Goal: Task Accomplishment & Management: Manage account settings

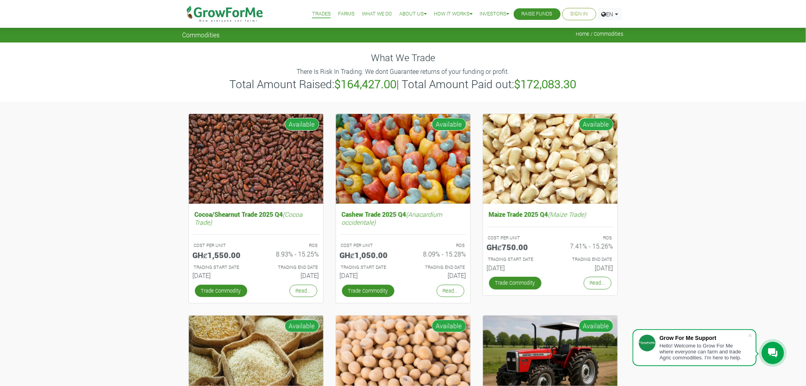
click at [575, 12] on link "Sign In" at bounding box center [579, 14] width 17 height 8
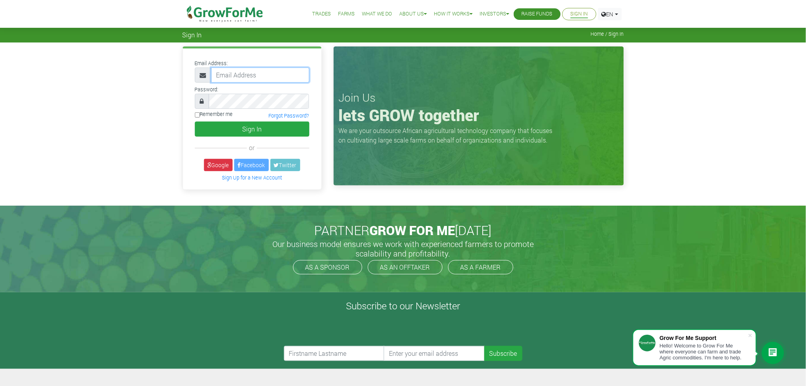
type input "francis@growforme.com"
click at [254, 125] on button "Sign In" at bounding box center [252, 129] width 115 height 15
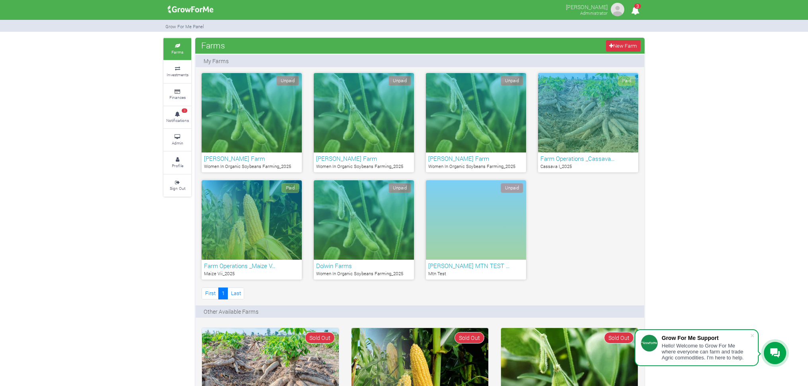
drag, startPoint x: 123, startPoint y: 250, endPoint x: 124, endPoint y: 245, distance: 5.2
click at [176, 140] on link "Admin" at bounding box center [177, 140] width 28 height 22
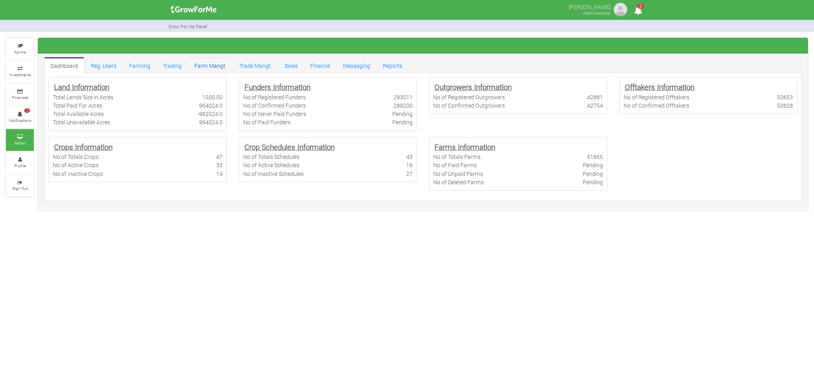
click at [212, 63] on link "Farm Mangt." at bounding box center [210, 65] width 45 height 16
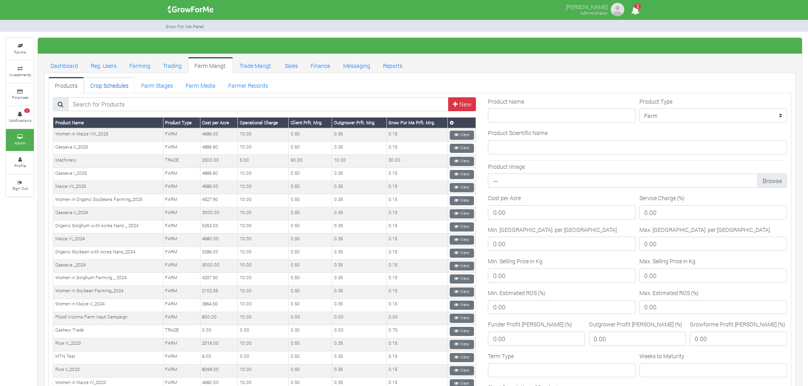
click at [109, 80] on link "Crop Schedules" at bounding box center [109, 85] width 51 height 16
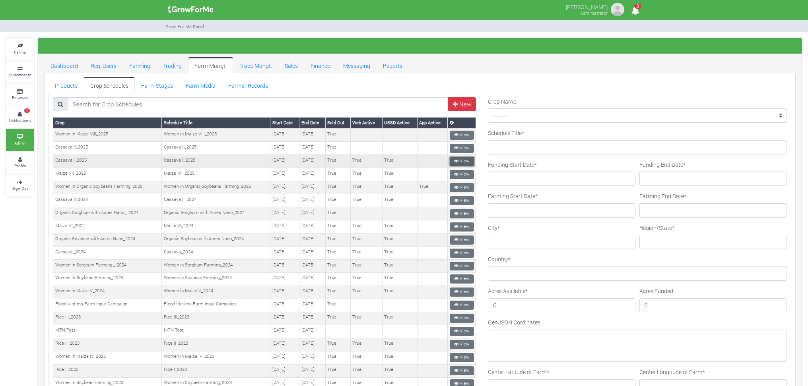
click at [460, 159] on link "View" at bounding box center [462, 161] width 24 height 9
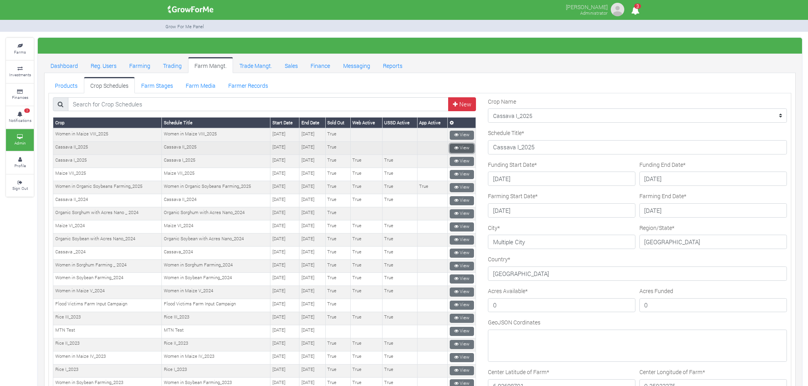
click at [461, 145] on link "View" at bounding box center [462, 148] width 24 height 9
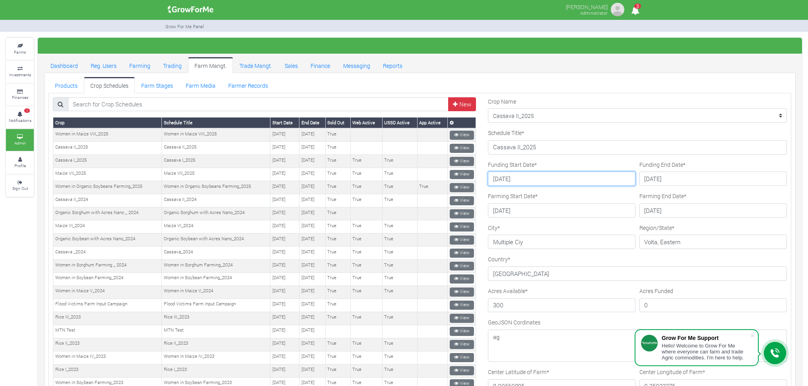
click at [510, 179] on input "2025-06-23" at bounding box center [562, 179] width 148 height 14
click at [510, 178] on input "2025-10-23" at bounding box center [562, 179] width 148 height 14
type input "[DATE]"
click at [660, 177] on input "2025-08-31" at bounding box center [713, 179] width 148 height 14
type input "[DATE]"
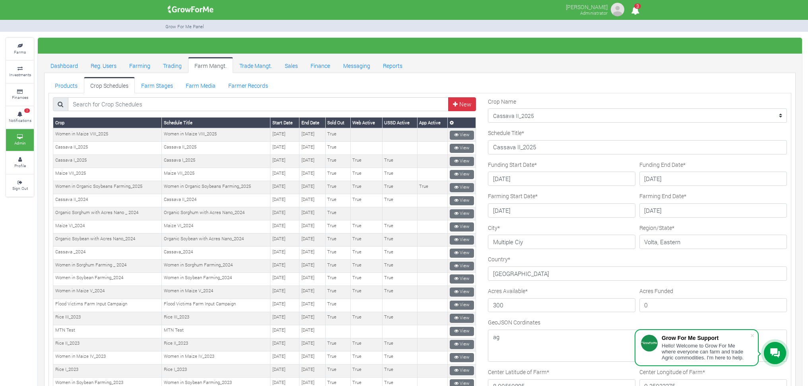
click at [749, 195] on div "Farming End Date * 2026-09-20" at bounding box center [713, 205] width 148 height 26
click at [510, 208] on input "2025-09-06" at bounding box center [562, 211] width 148 height 14
click at [520, 211] on input "2025-09-06" at bounding box center [562, 211] width 148 height 14
click at [510, 210] on input "2025-09-06" at bounding box center [562, 211] width 148 height 14
type input "[DATE]"
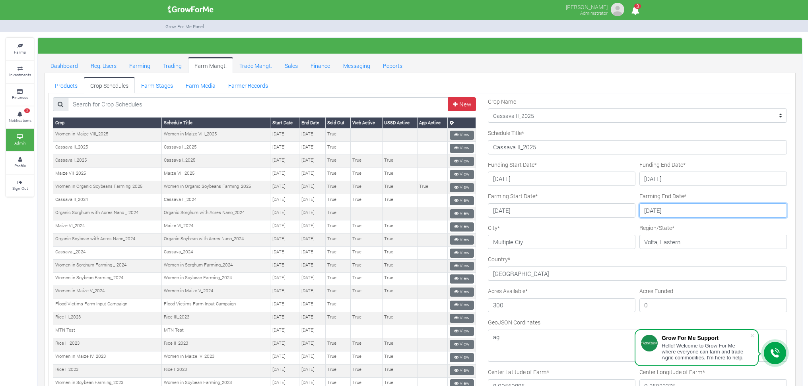
click at [661, 210] on input "2026-09-20" at bounding box center [713, 211] width 148 height 14
type input "[DATE]"
click at [728, 83] on ul "Products Crop Schedules Farm Stages Farm Media Farmer Records" at bounding box center [420, 85] width 743 height 16
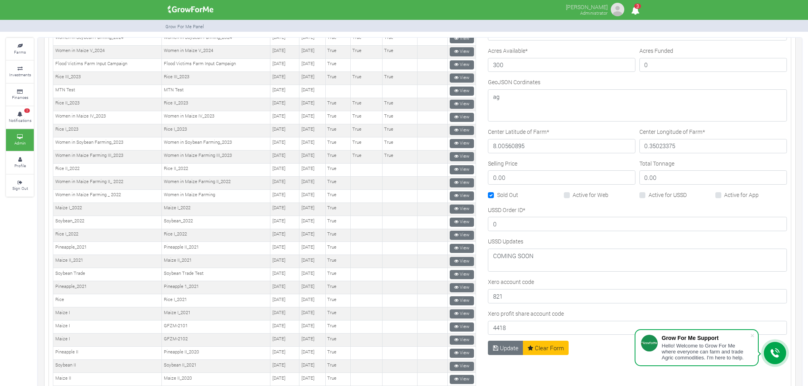
scroll to position [265, 0]
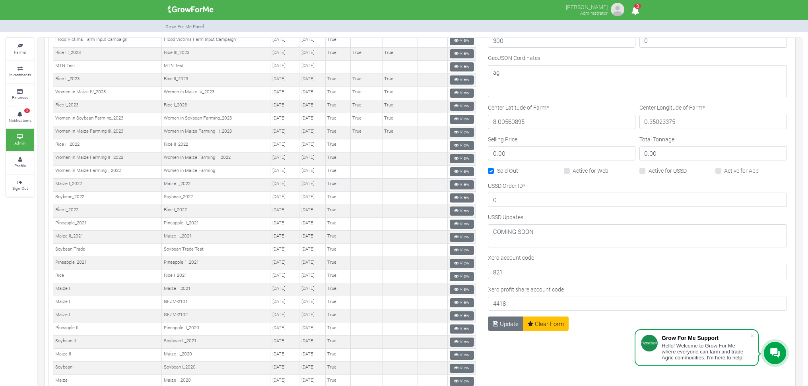
click at [497, 171] on label "Sold Out" at bounding box center [507, 171] width 21 height 8
click at [497, 171] on input "Sold Out" at bounding box center [499, 169] width 5 height 5
checkbox input "false"
click at [500, 323] on button "Update" at bounding box center [505, 324] width 35 height 14
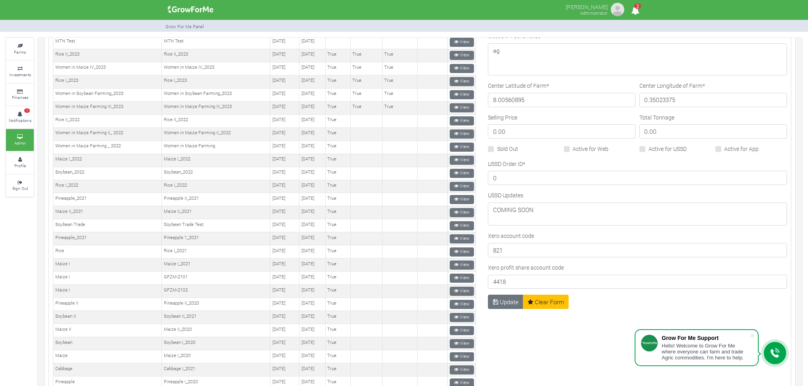
scroll to position [265, 0]
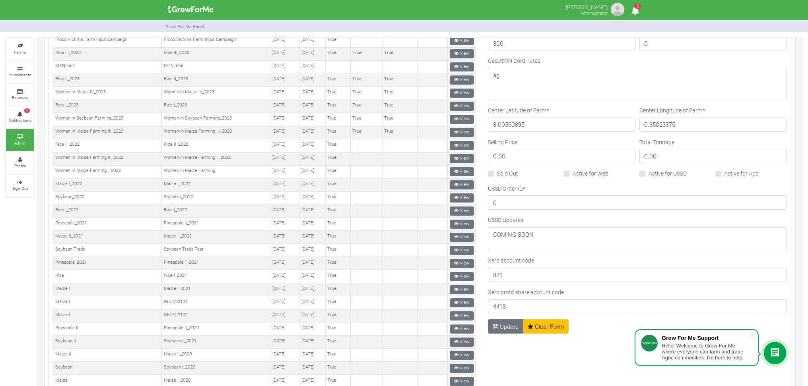
click at [573, 175] on label "Active for Web" at bounding box center [591, 173] width 36 height 8
click at [573, 175] on input "Active for Web" at bounding box center [575, 171] width 5 height 5
checkbox input "true"
click at [649, 175] on label "Active for USSD" at bounding box center [668, 173] width 38 height 8
click at [649, 175] on input "Active for USSD" at bounding box center [651, 171] width 5 height 5
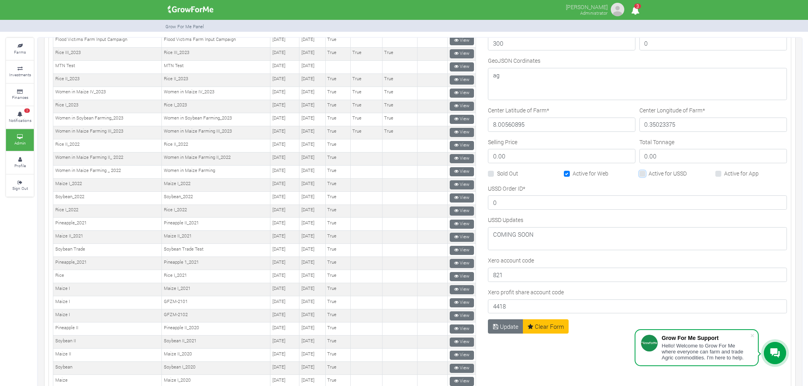
checkbox input "true"
click at [724, 175] on label "Active for App" at bounding box center [741, 173] width 35 height 8
click at [724, 175] on input "Active for App" at bounding box center [726, 171] width 5 height 5
checkbox input "true"
click at [505, 327] on button "Update" at bounding box center [505, 327] width 35 height 14
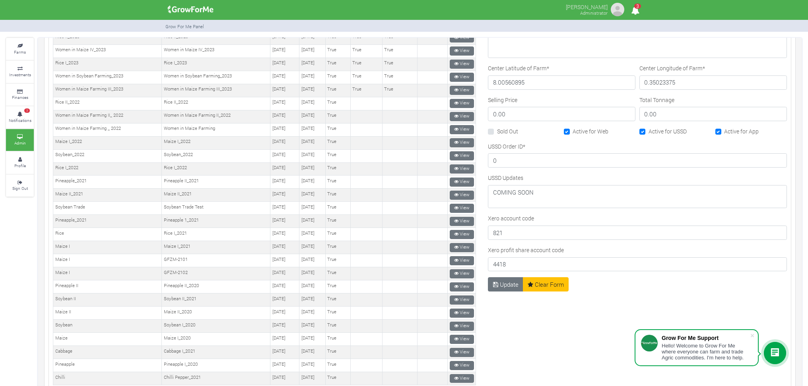
scroll to position [318, 0]
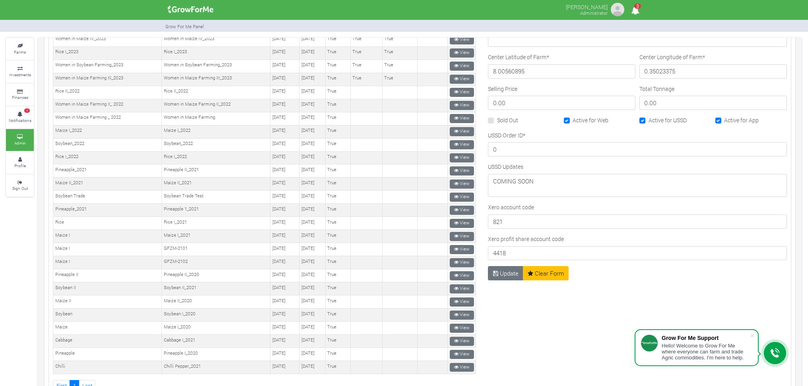
click at [573, 121] on label "Active for Web" at bounding box center [591, 120] width 36 height 8
click at [573, 121] on input "Active for Web" at bounding box center [575, 118] width 5 height 5
checkbox input "false"
click at [649, 120] on label "Active for USSD" at bounding box center [668, 120] width 38 height 8
click at [649, 120] on input "Active for USSD" at bounding box center [651, 118] width 5 height 5
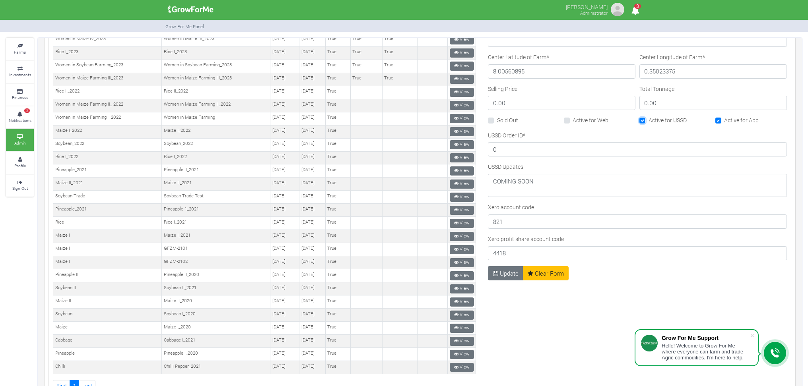
checkbox input "false"
click at [724, 119] on label "Active for App" at bounding box center [741, 120] width 35 height 8
click at [724, 119] on input "Active for App" at bounding box center [726, 118] width 5 height 5
checkbox input "false"
click at [504, 273] on button "Update" at bounding box center [505, 273] width 35 height 14
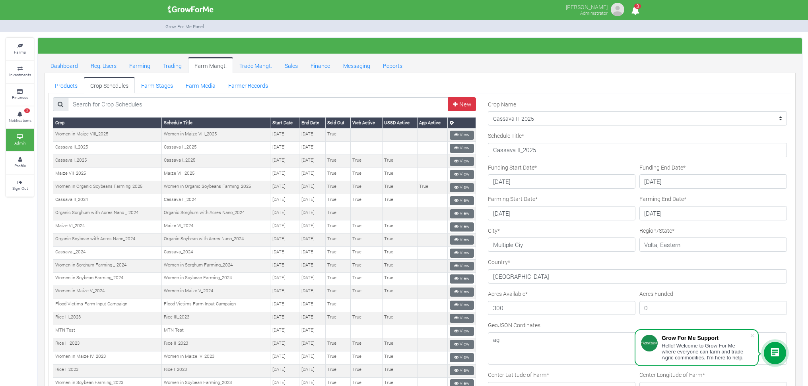
click at [591, 80] on ul "Products Crop Schedules Farm Stages Farm Media Farmer Records" at bounding box center [420, 85] width 743 height 16
click at [526, 66] on ul "Dashboard Reg. Users Farming Trading Farm Mangt. Trade Mangt. Sales Finance Mes…" at bounding box center [420, 65] width 752 height 16
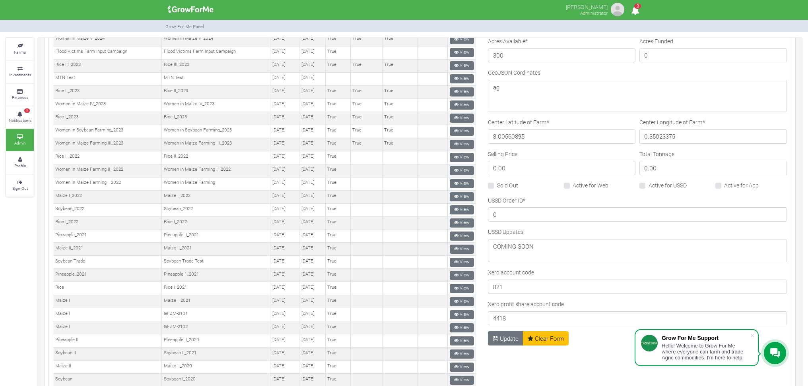
scroll to position [318, 0]
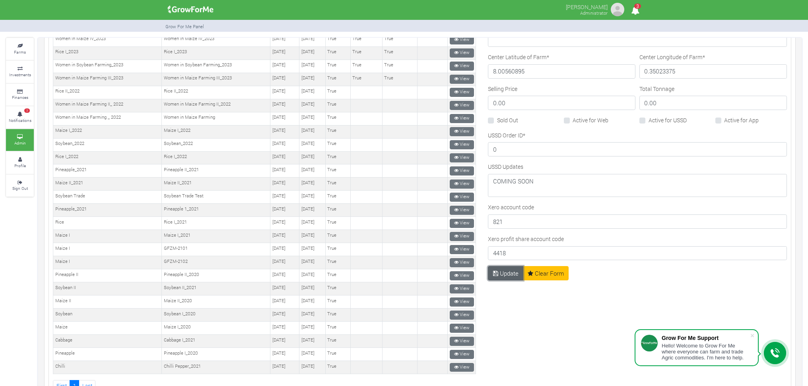
click at [504, 275] on button "Update" at bounding box center [505, 273] width 35 height 14
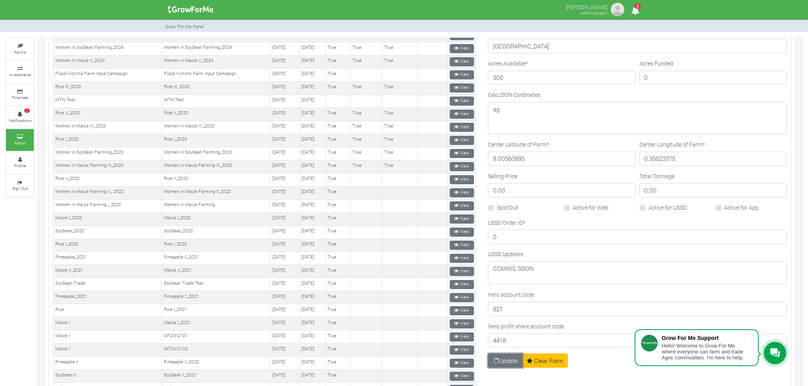
scroll to position [212, 0]
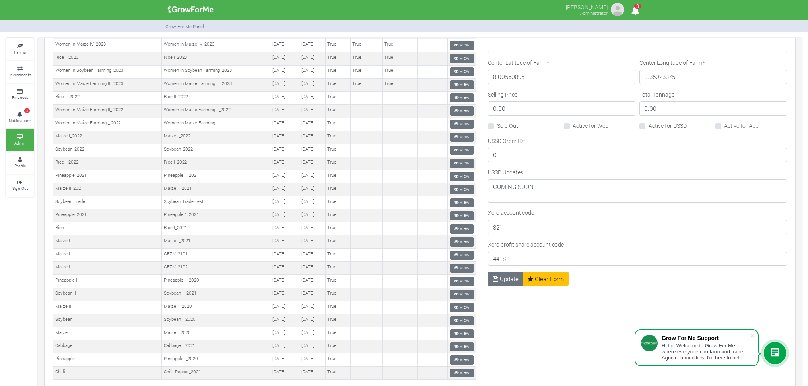
scroll to position [318, 0]
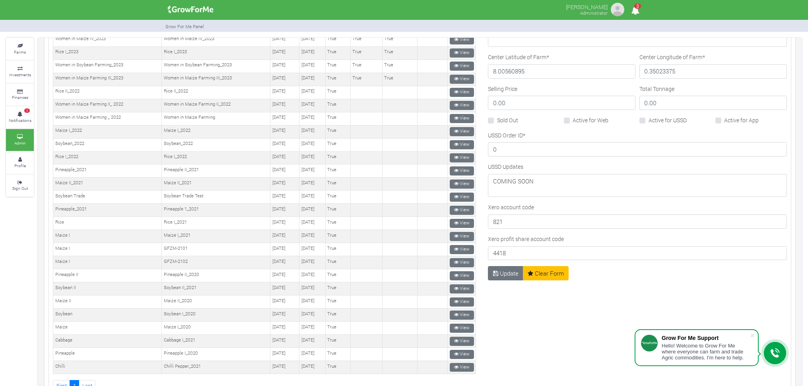
click at [573, 120] on label "Active for Web" at bounding box center [591, 120] width 36 height 8
click at [573, 120] on input "Active for Web" at bounding box center [575, 118] width 5 height 5
checkbox input "true"
click at [505, 274] on button "Update" at bounding box center [505, 273] width 35 height 14
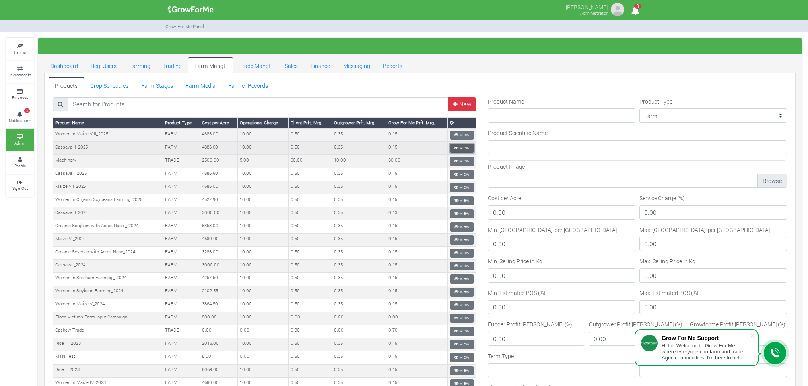
click at [462, 144] on link "View" at bounding box center [462, 148] width 24 height 9
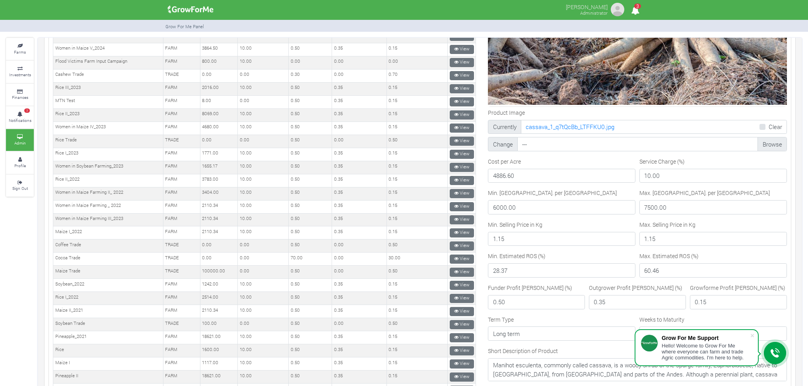
scroll to position [265, 0]
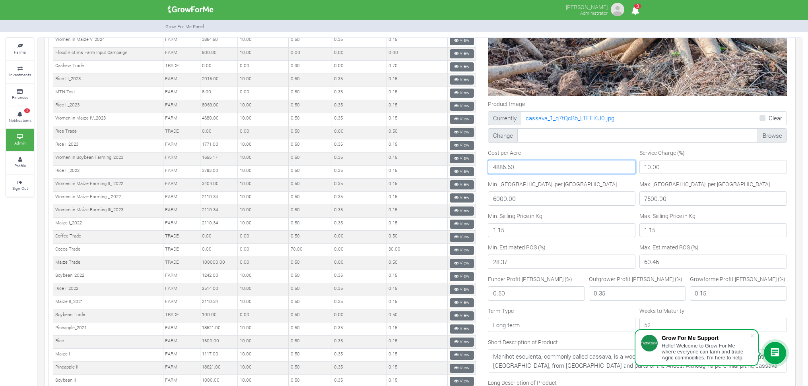
click at [502, 164] on input "4886.60" at bounding box center [562, 167] width 148 height 14
type input "5439.80"
click at [500, 229] on input "1.15" at bounding box center [562, 230] width 148 height 14
type input "1.2"
click at [651, 225] on input "1.15" at bounding box center [713, 230] width 148 height 14
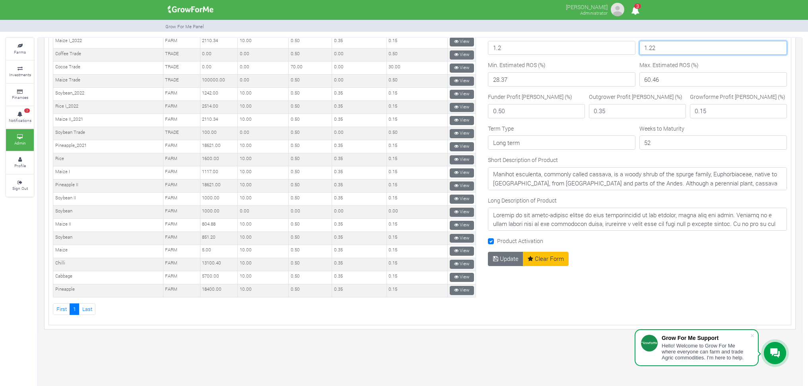
scroll to position [424, 0]
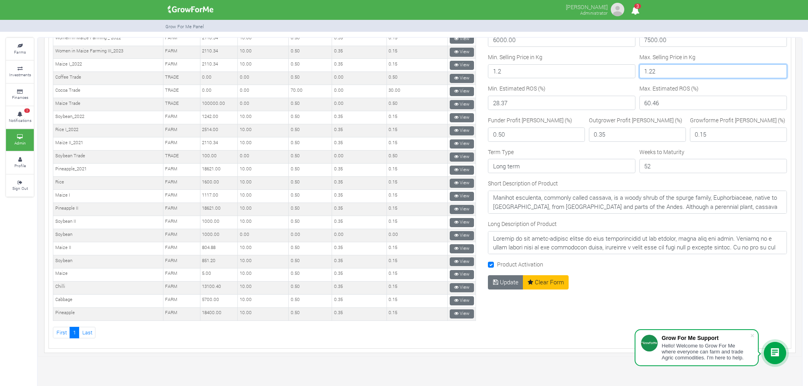
type input "1.22"
click at [670, 299] on div "Product Name Cassava II_2025 Product Type --------- Trade Farm Product Scientif…" at bounding box center [637, 7] width 311 height 666
click at [495, 101] on input "28.37" at bounding box center [562, 103] width 148 height 14
type input "20.33"
click at [645, 100] on input "60.46" at bounding box center [713, 103] width 148 height 14
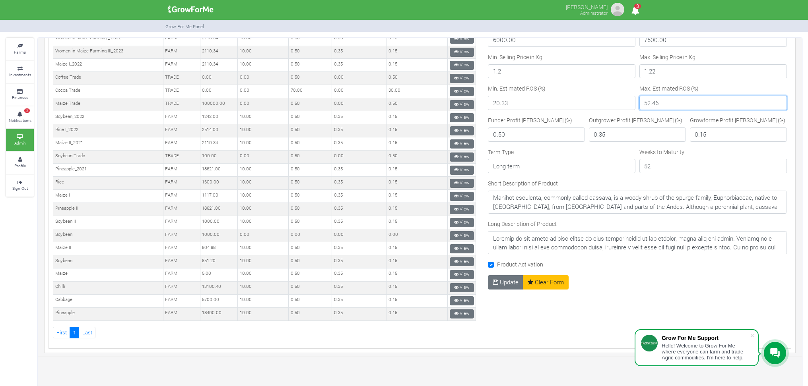
click at [651, 101] on input "52.46" at bounding box center [713, 103] width 148 height 14
type input "52.91"
click at [504, 280] on button "Update" at bounding box center [505, 283] width 35 height 14
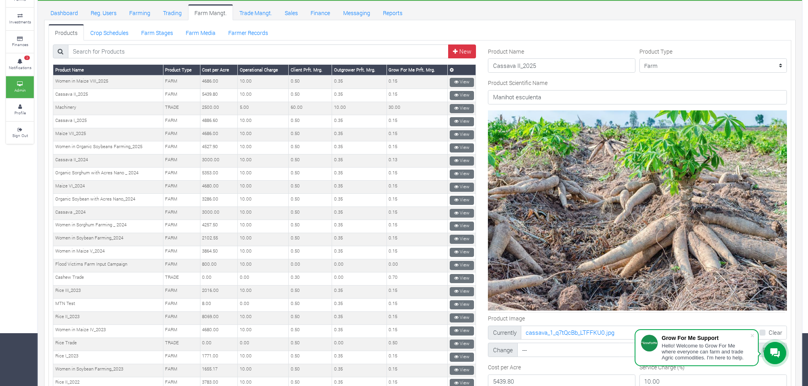
click at [537, 12] on ul "Dashboard Reg. Users Farming Trading Farm Mangt. Trade Mangt. Sales Finance Mes…" at bounding box center [420, 12] width 752 height 16
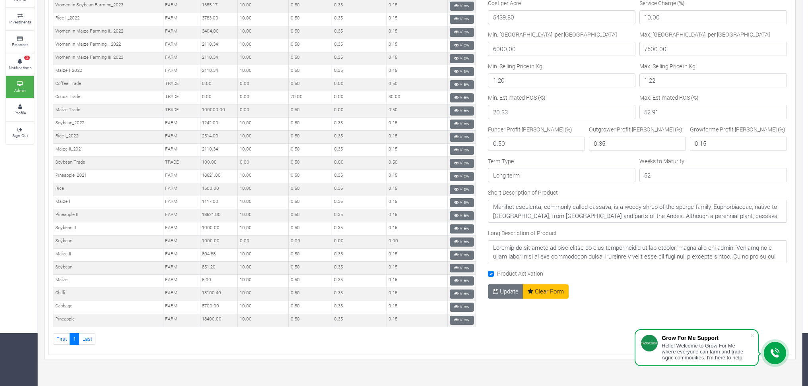
scroll to position [424, 0]
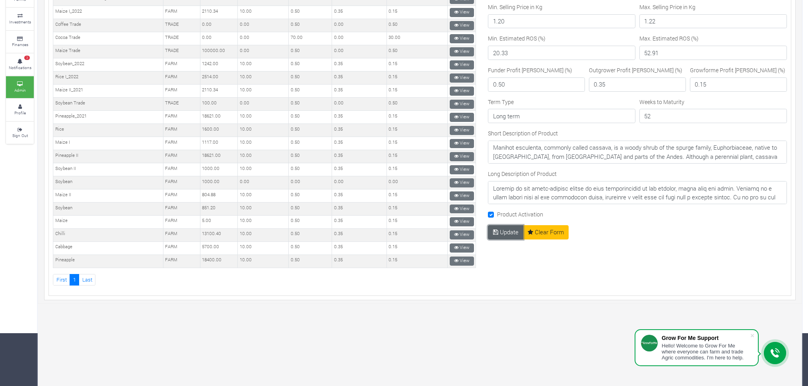
click at [501, 228] on button "Update" at bounding box center [505, 232] width 35 height 14
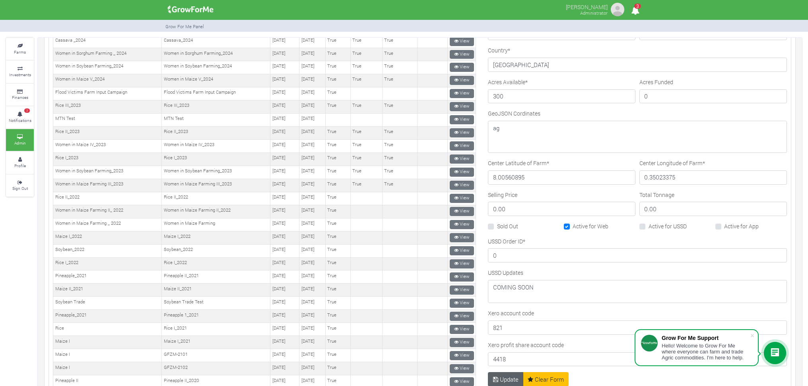
scroll to position [318, 0]
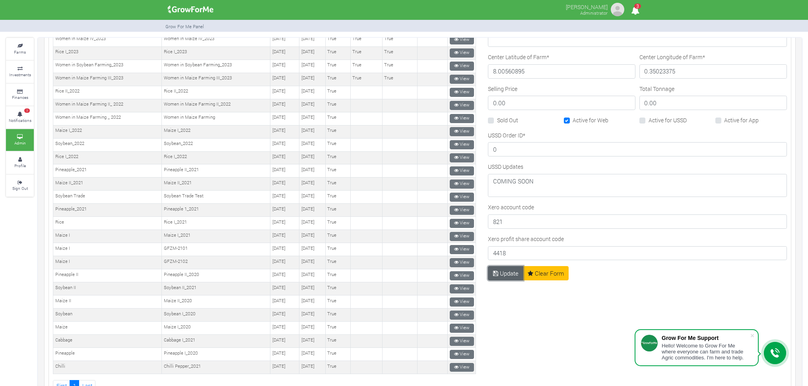
click at [499, 271] on button "Update" at bounding box center [505, 273] width 35 height 14
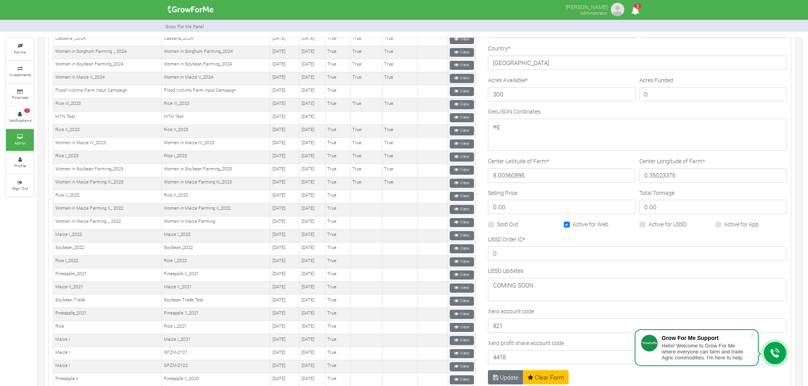
scroll to position [212, 0]
click at [573, 225] on label "Active for Web" at bounding box center [591, 226] width 36 height 8
click at [573, 225] on input "Active for Web" at bounding box center [575, 224] width 5 height 5
checkbox input "false"
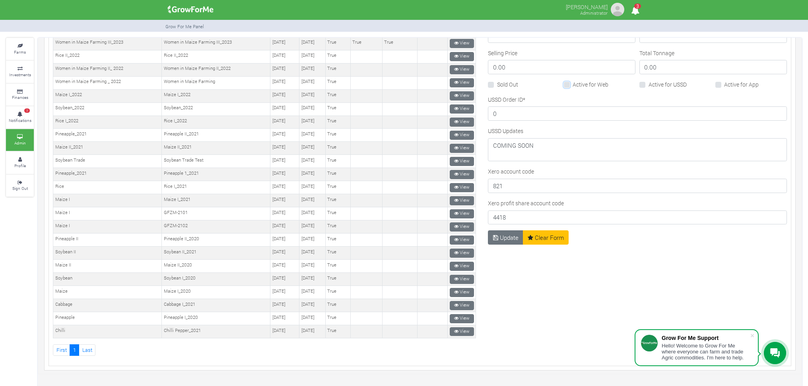
scroll to position [371, 0]
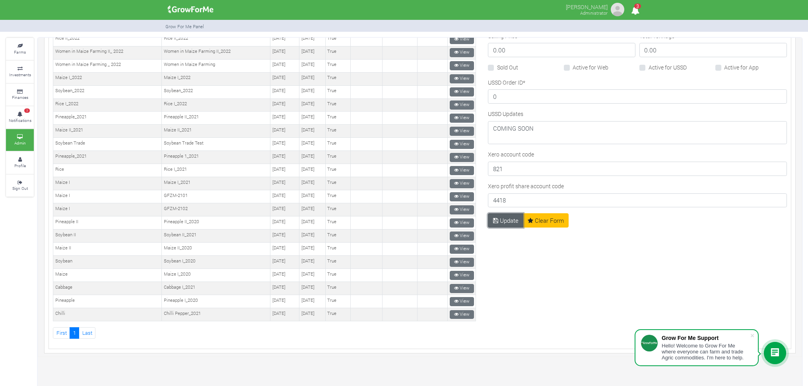
click at [498, 222] on button "Update" at bounding box center [505, 221] width 35 height 14
